Goal: Register for event/course

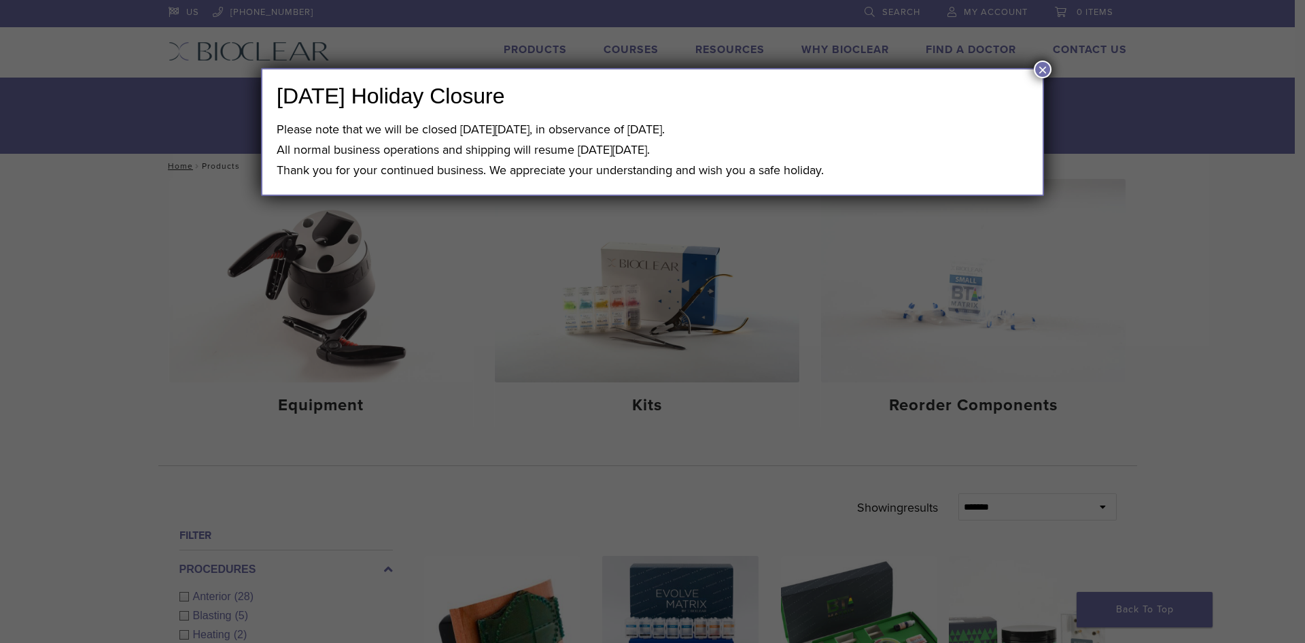
click at [1038, 72] on button "×" at bounding box center [1043, 70] width 18 height 18
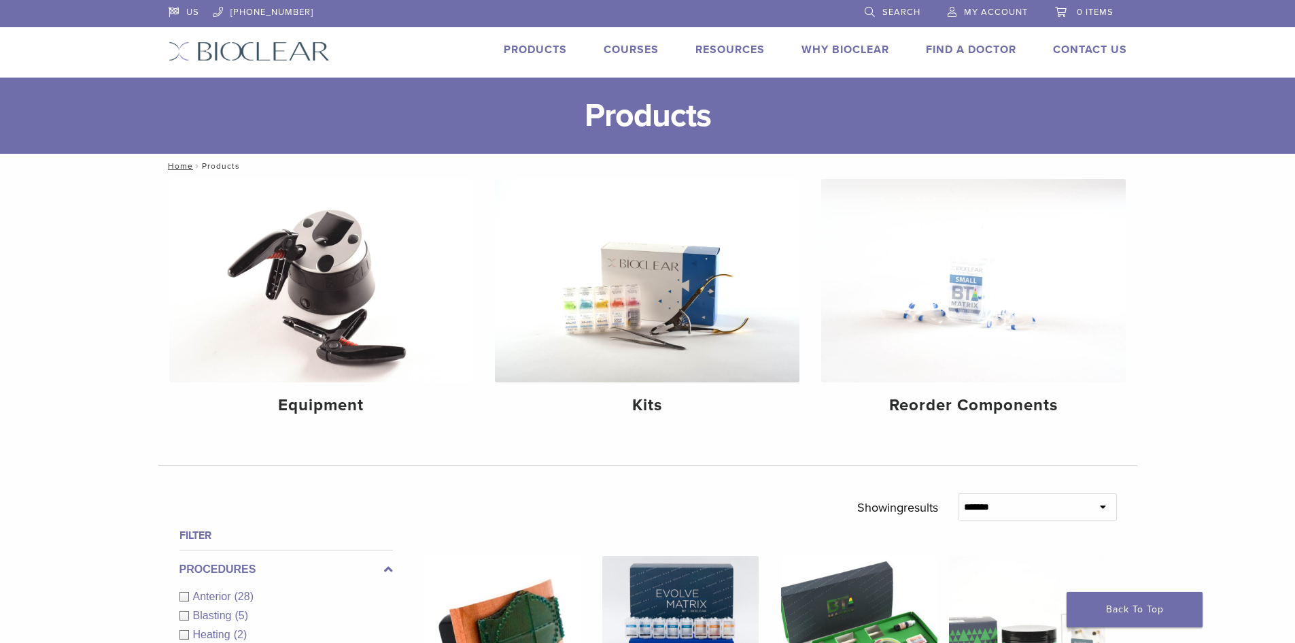
click at [628, 50] on link "Courses" at bounding box center [631, 50] width 55 height 14
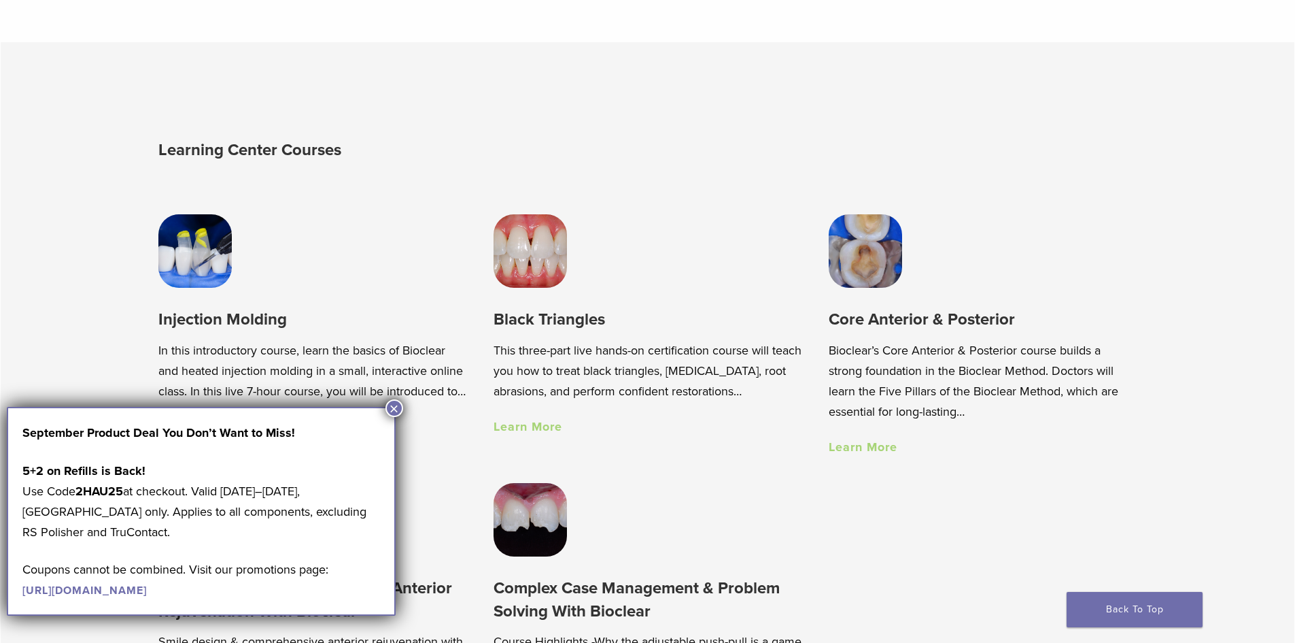
scroll to position [952, 0]
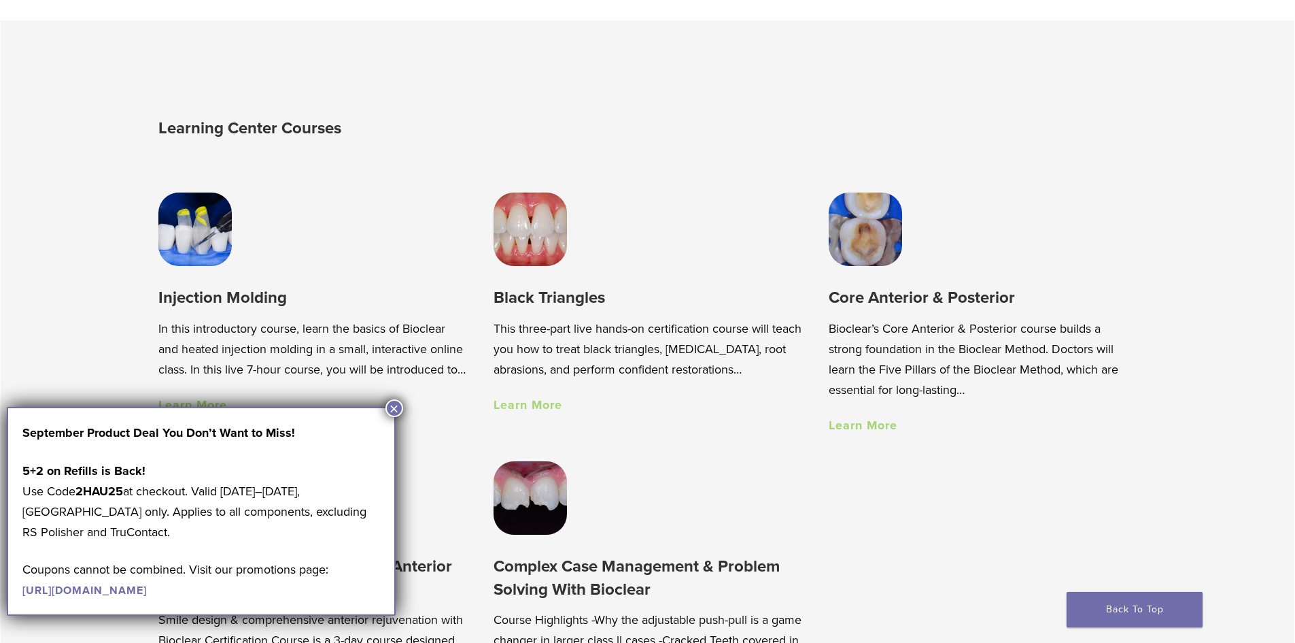
click at [200, 241] on img at bounding box center [194, 228] width 73 height 73
